Goal: Task Accomplishment & Management: Manage account settings

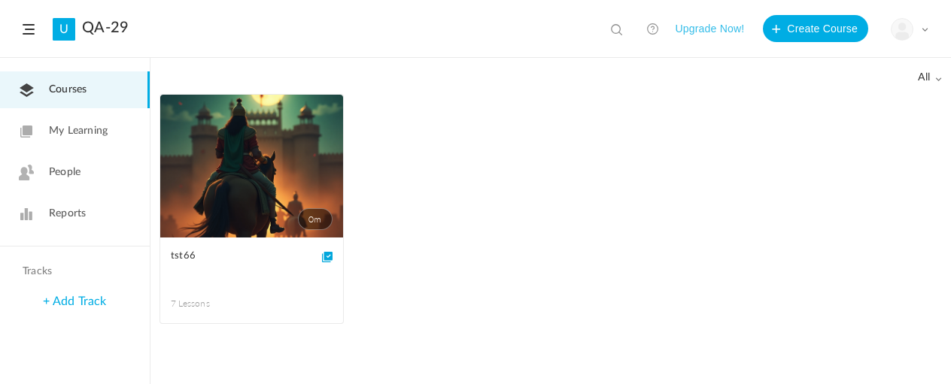
click at [903, 35] on img at bounding box center [901, 29] width 21 height 21
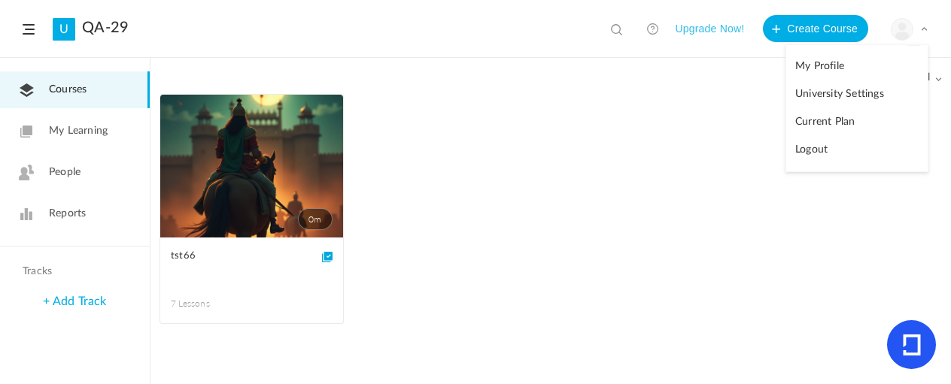
click at [834, 69] on link "My Profile" at bounding box center [856, 67] width 141 height 28
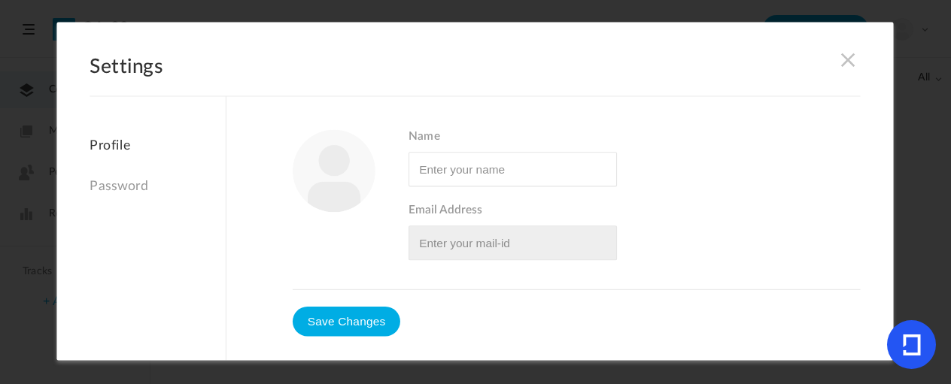
type input "sarvesh"
type input "test666@temptami.com"
click at [421, 112] on span "Name" at bounding box center [634, 137] width 452 height 14
click at [421, 112] on input "Name" at bounding box center [512, 169] width 208 height 35
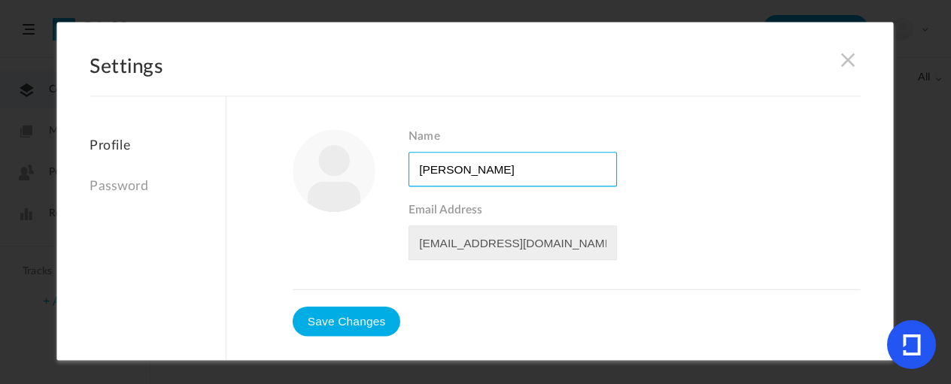
type input "sarvesh shukla"
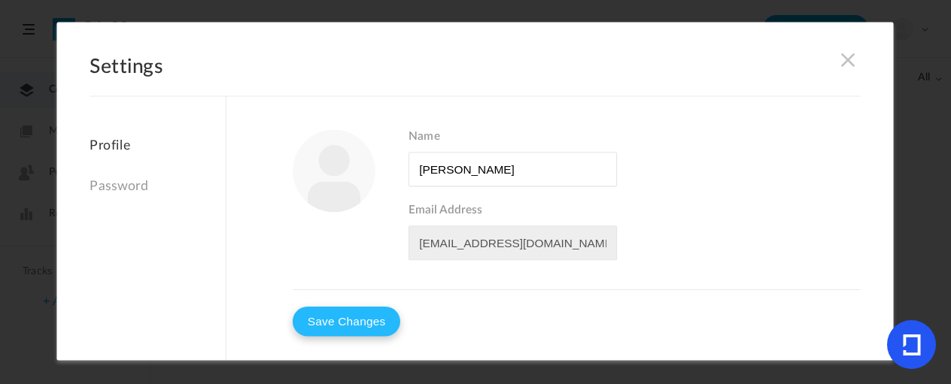
click at [381, 112] on button "Save Changes" at bounding box center [347, 322] width 108 height 30
